Goal: Task Accomplishment & Management: Manage account settings

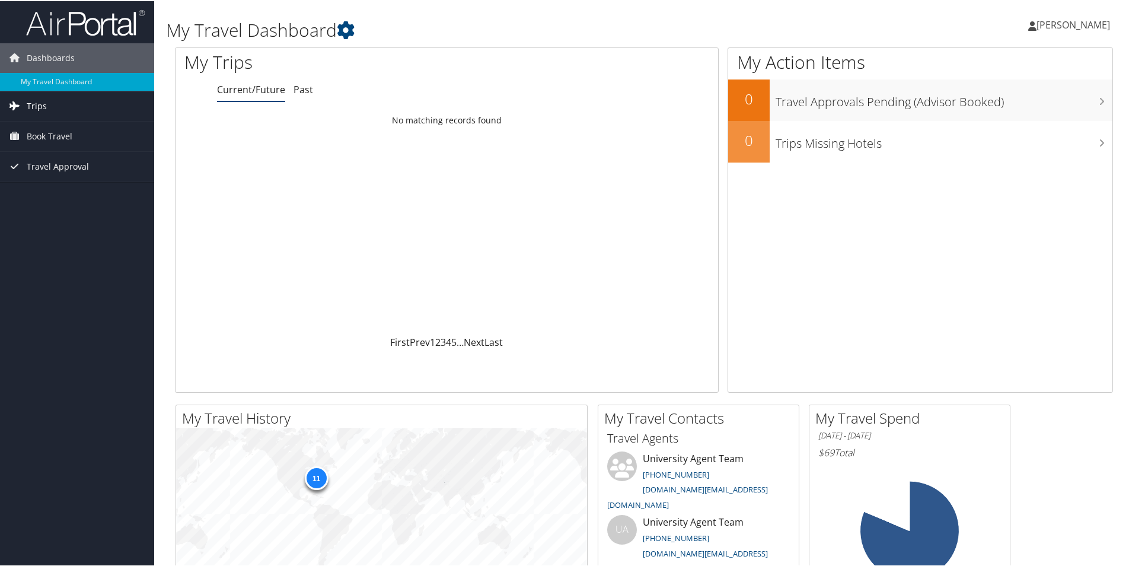
click at [54, 107] on link "Trips" at bounding box center [77, 105] width 154 height 30
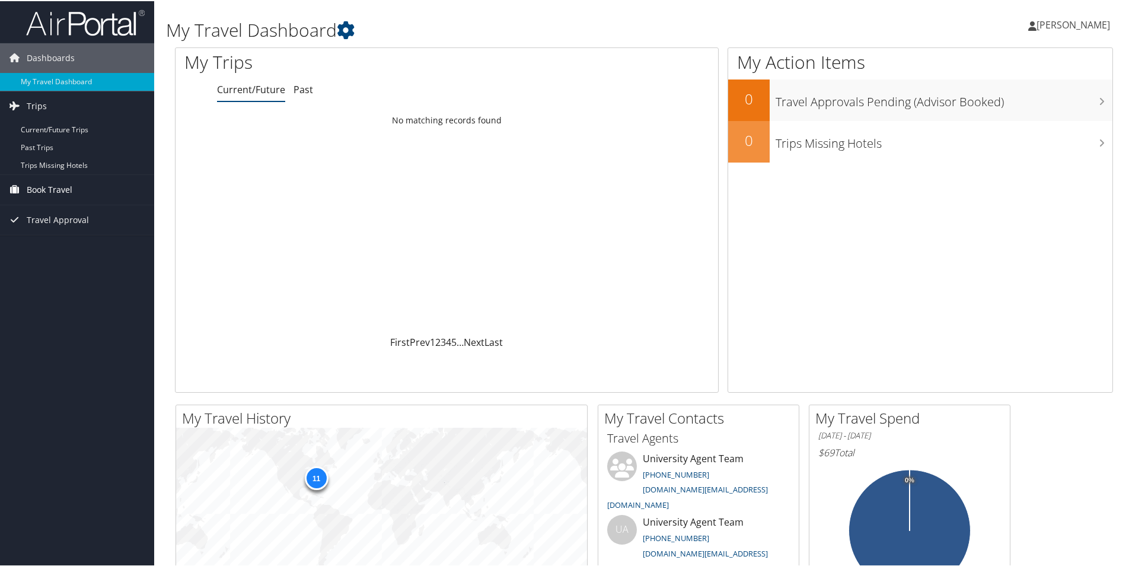
click at [43, 187] on span "Book Travel" at bounding box center [50, 189] width 46 height 30
click at [62, 230] on link "Approval Request (Beta)" at bounding box center [77, 230] width 154 height 18
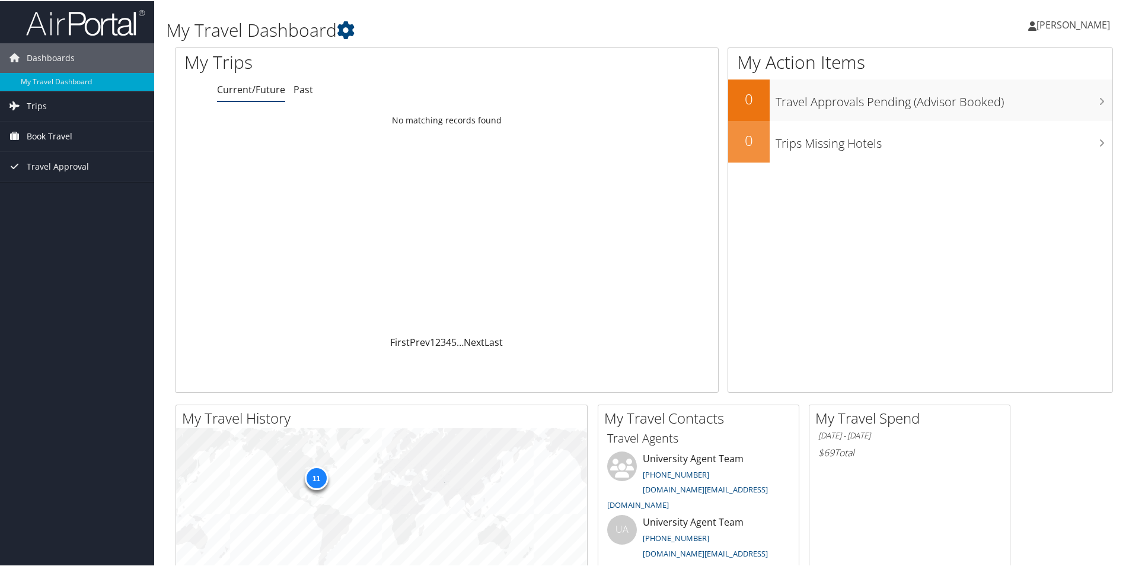
drag, startPoint x: 0, startPoint y: 0, endPoint x: 45, endPoint y: 136, distance: 143.7
click at [45, 136] on span "Book Travel" at bounding box center [50, 135] width 46 height 30
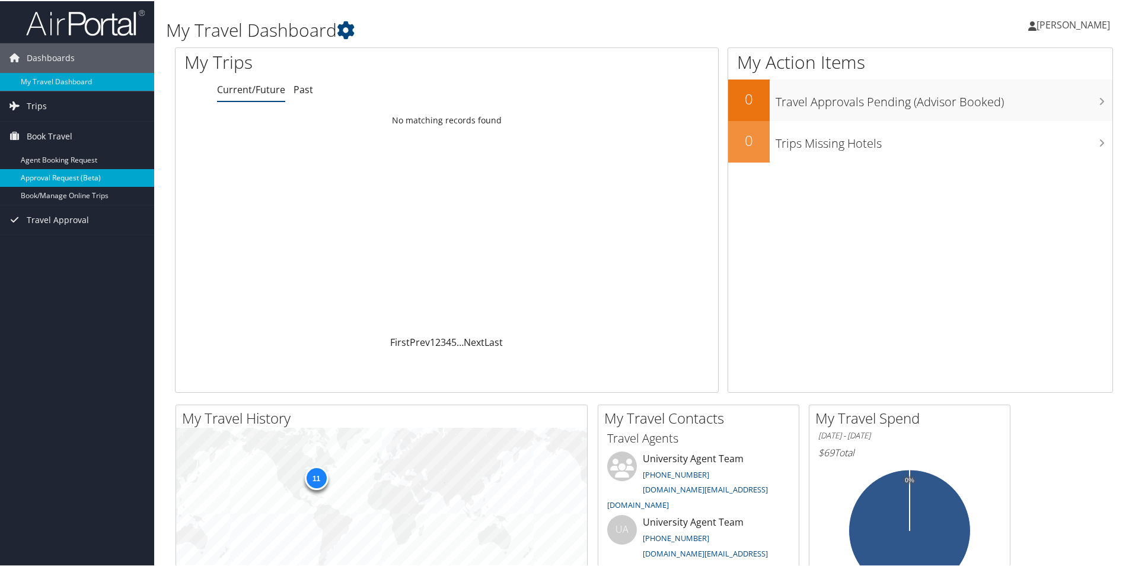
click at [58, 175] on link "Approval Request (Beta)" at bounding box center [77, 177] width 154 height 18
click at [45, 104] on span "Trips" at bounding box center [37, 105] width 20 height 30
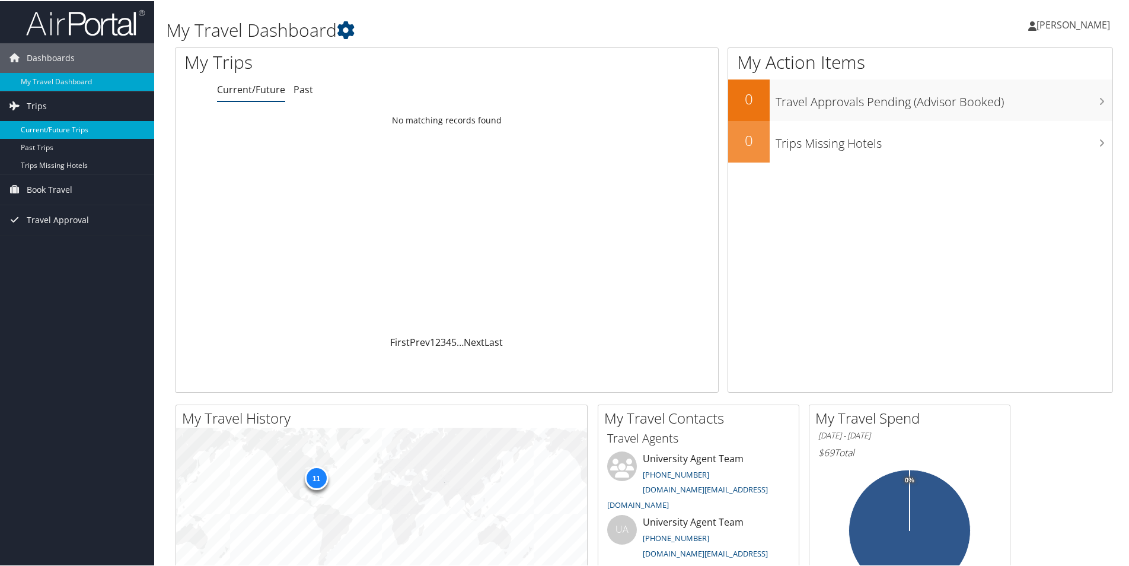
click at [57, 131] on link "Current/Future Trips" at bounding box center [77, 129] width 154 height 18
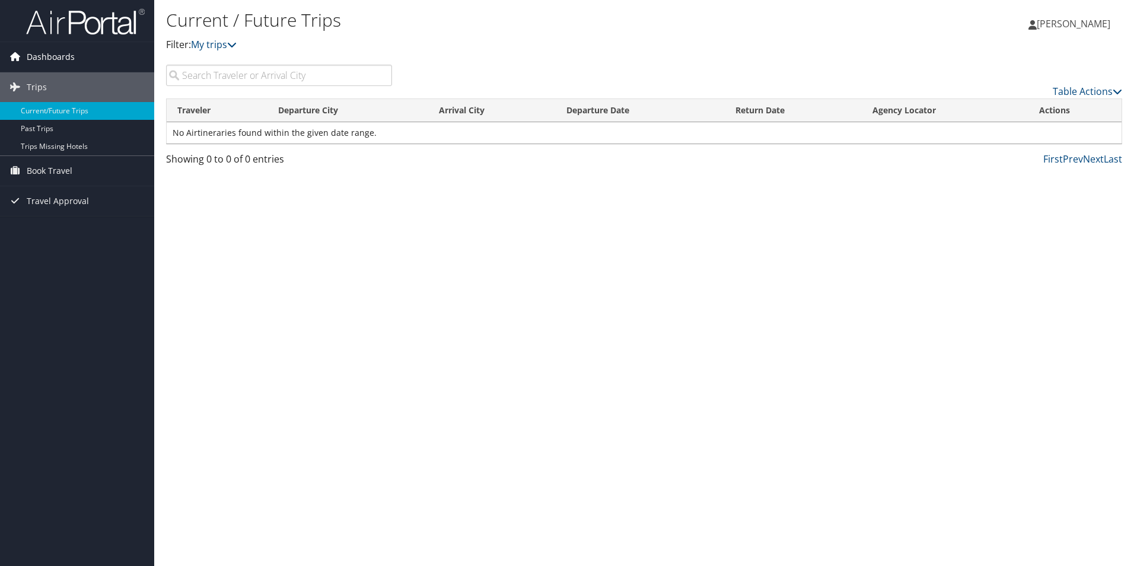
click at [59, 63] on span "Dashboards" at bounding box center [51, 57] width 48 height 30
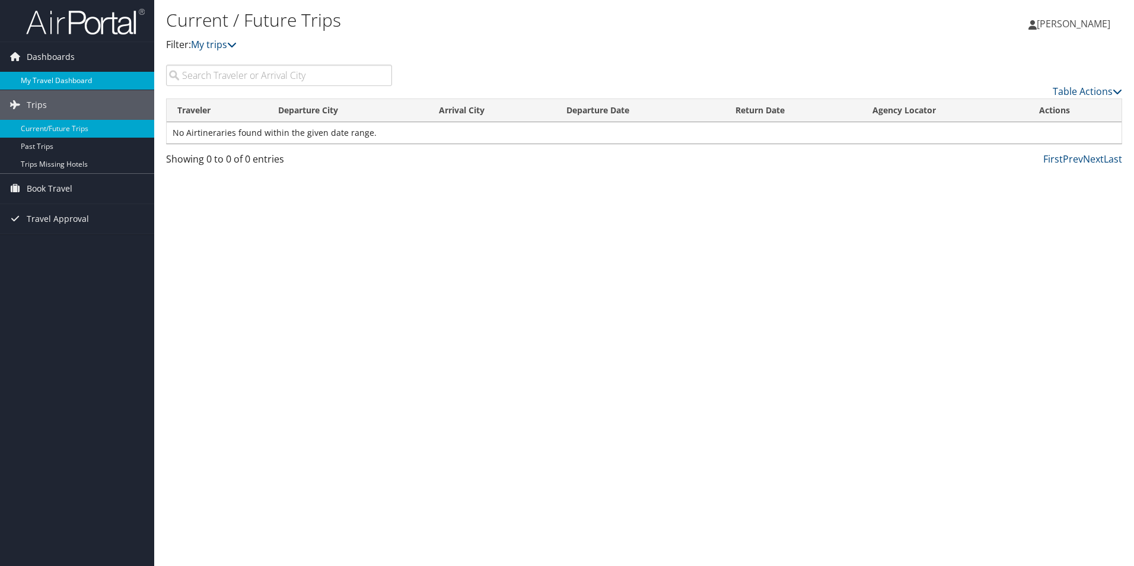
click at [56, 80] on link "My Travel Dashboard" at bounding box center [77, 81] width 154 height 18
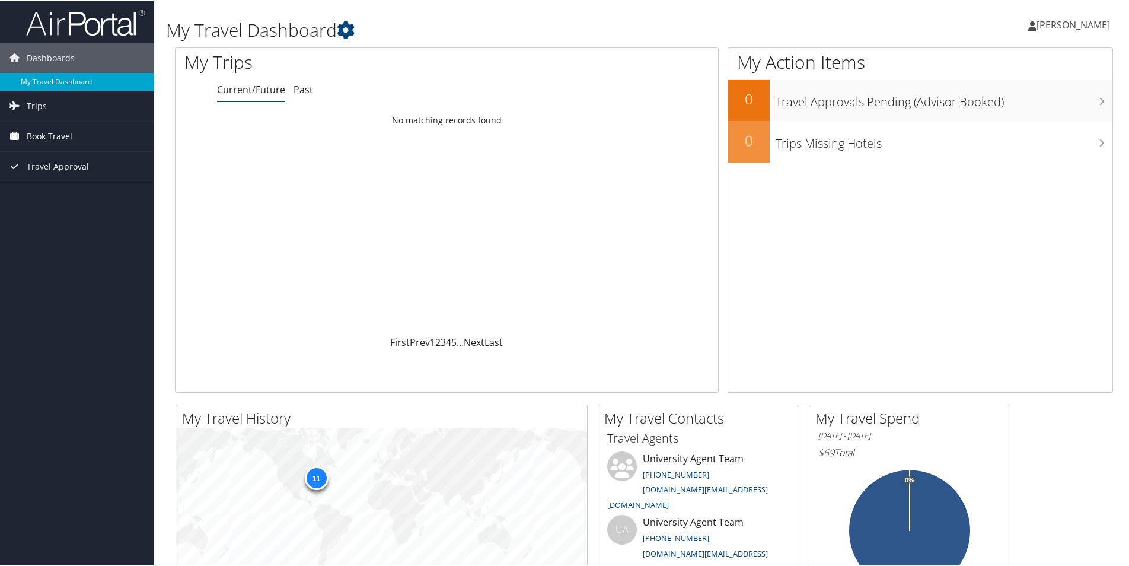
click at [36, 141] on span "Book Travel" at bounding box center [50, 135] width 46 height 30
click at [71, 197] on link "Book/Manage Online Trips" at bounding box center [77, 195] width 154 height 18
click at [63, 84] on link "My Travel Dashboard" at bounding box center [77, 81] width 154 height 18
click at [39, 106] on span "Trips" at bounding box center [37, 105] width 20 height 30
click at [67, 132] on link "Current/Future Trips" at bounding box center [77, 129] width 154 height 18
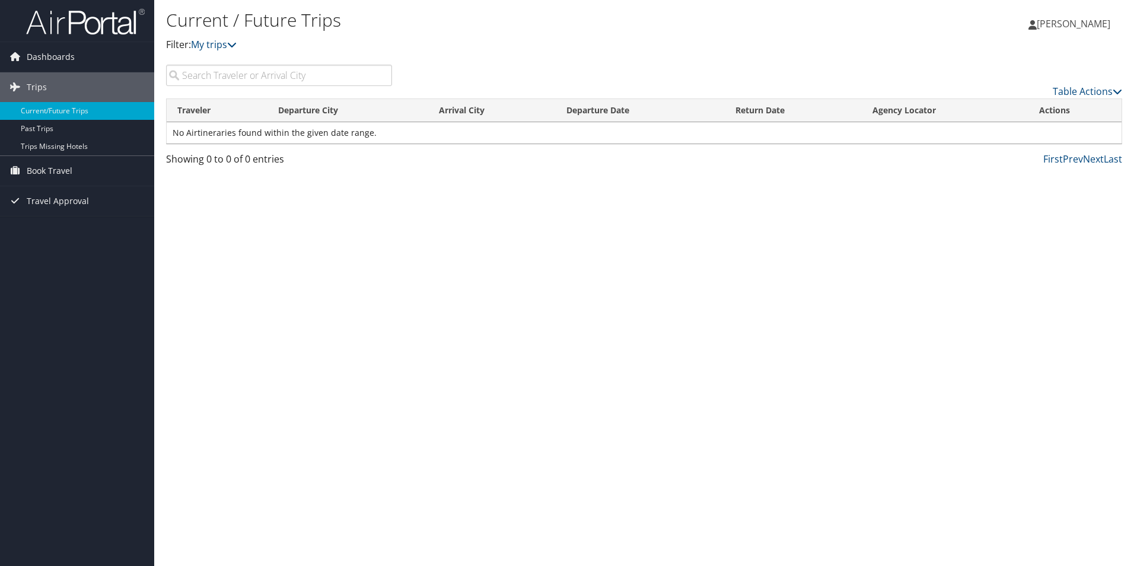
click at [338, 135] on td "No Airtineraries found within the given date range." at bounding box center [644, 132] width 955 height 21
click at [52, 193] on span "Travel Approval" at bounding box center [58, 201] width 62 height 30
click at [66, 227] on link "Pending Trip Approvals" at bounding box center [77, 225] width 154 height 18
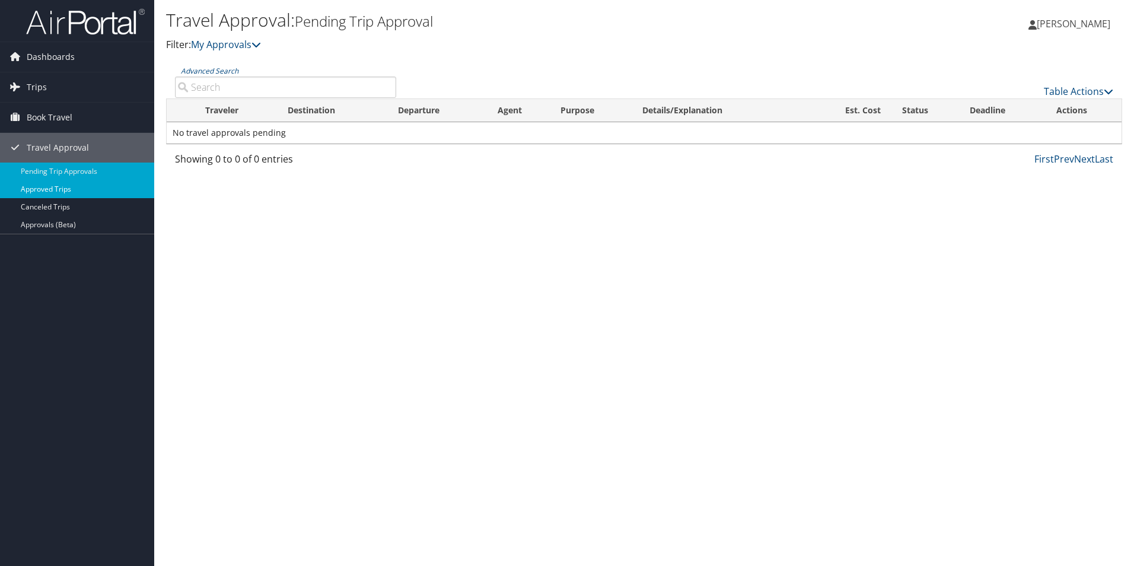
click at [77, 188] on link "Approved Trips" at bounding box center [77, 189] width 154 height 18
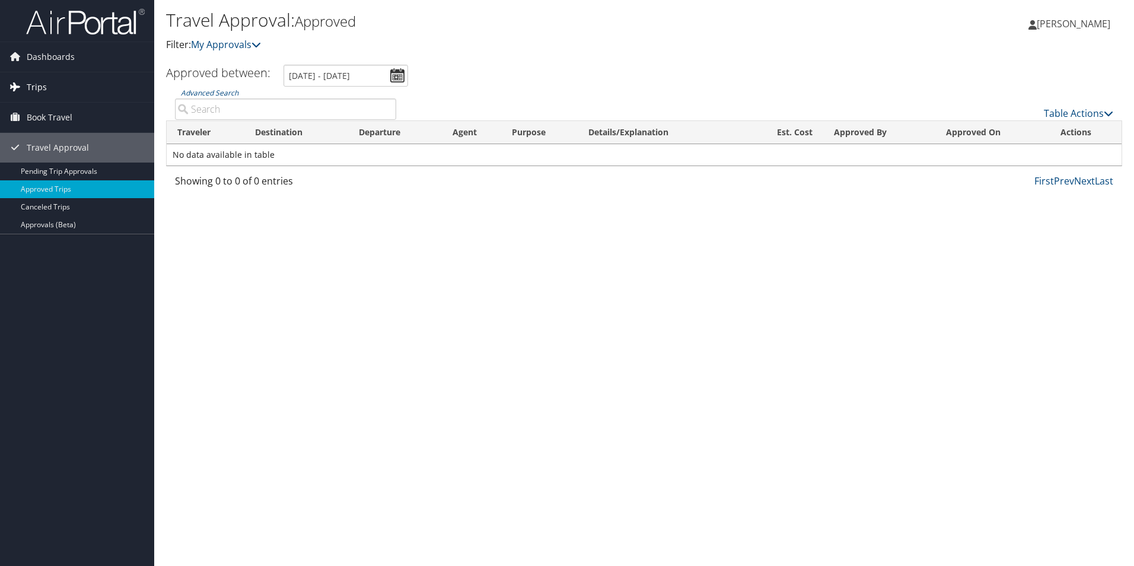
click at [51, 90] on link "Trips" at bounding box center [77, 87] width 154 height 30
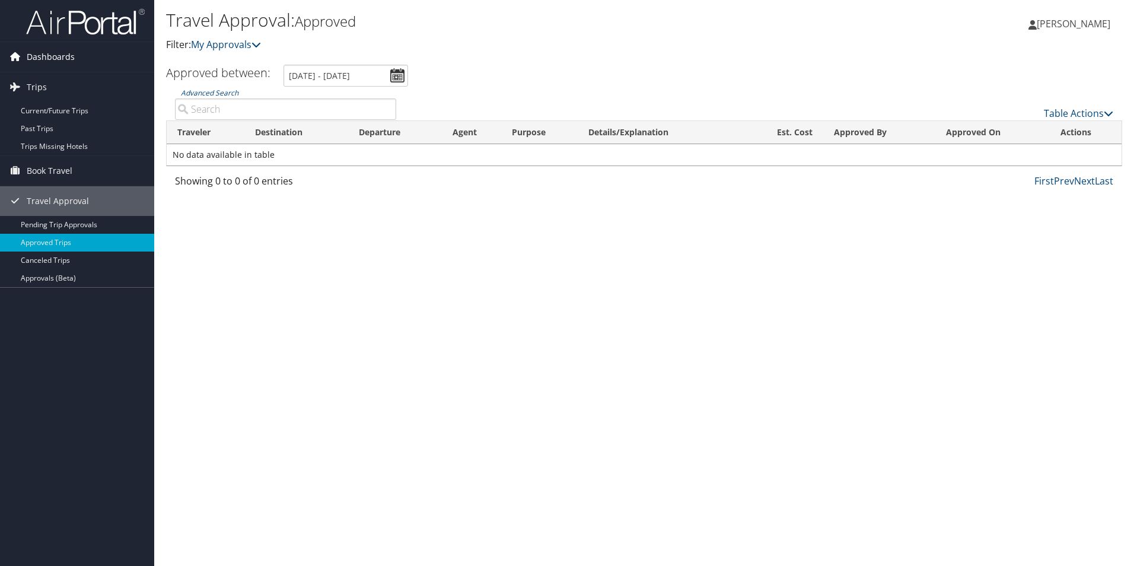
click at [50, 62] on span "Dashboards" at bounding box center [51, 57] width 48 height 30
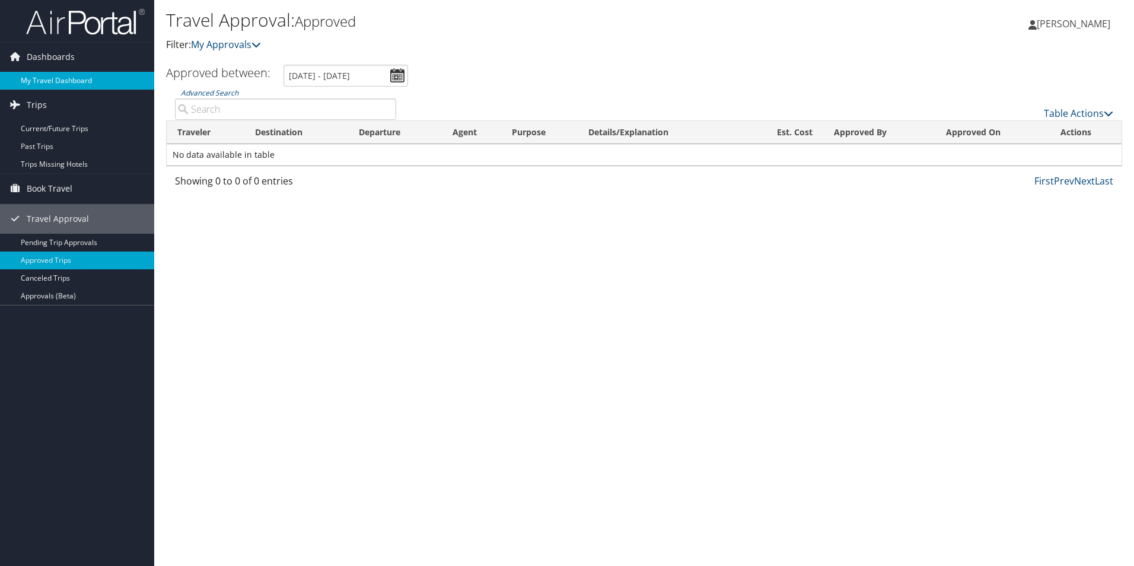
click at [43, 85] on link "My Travel Dashboard" at bounding box center [77, 81] width 154 height 18
